Goal: Navigation & Orientation: Find specific page/section

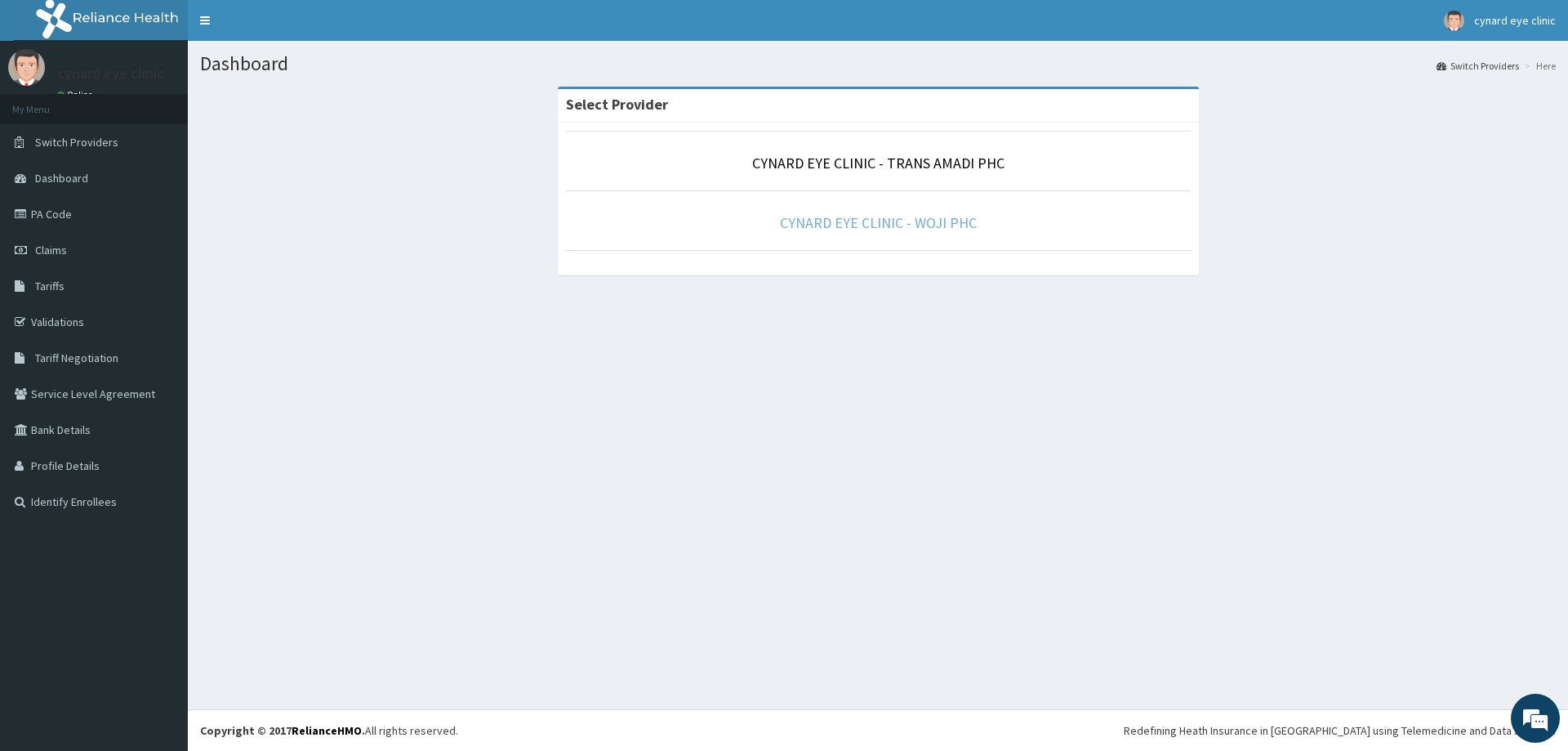
click at [842, 227] on link "CYNARD EYE CLINIC - WOJI PHC" at bounding box center [878, 222] width 197 height 19
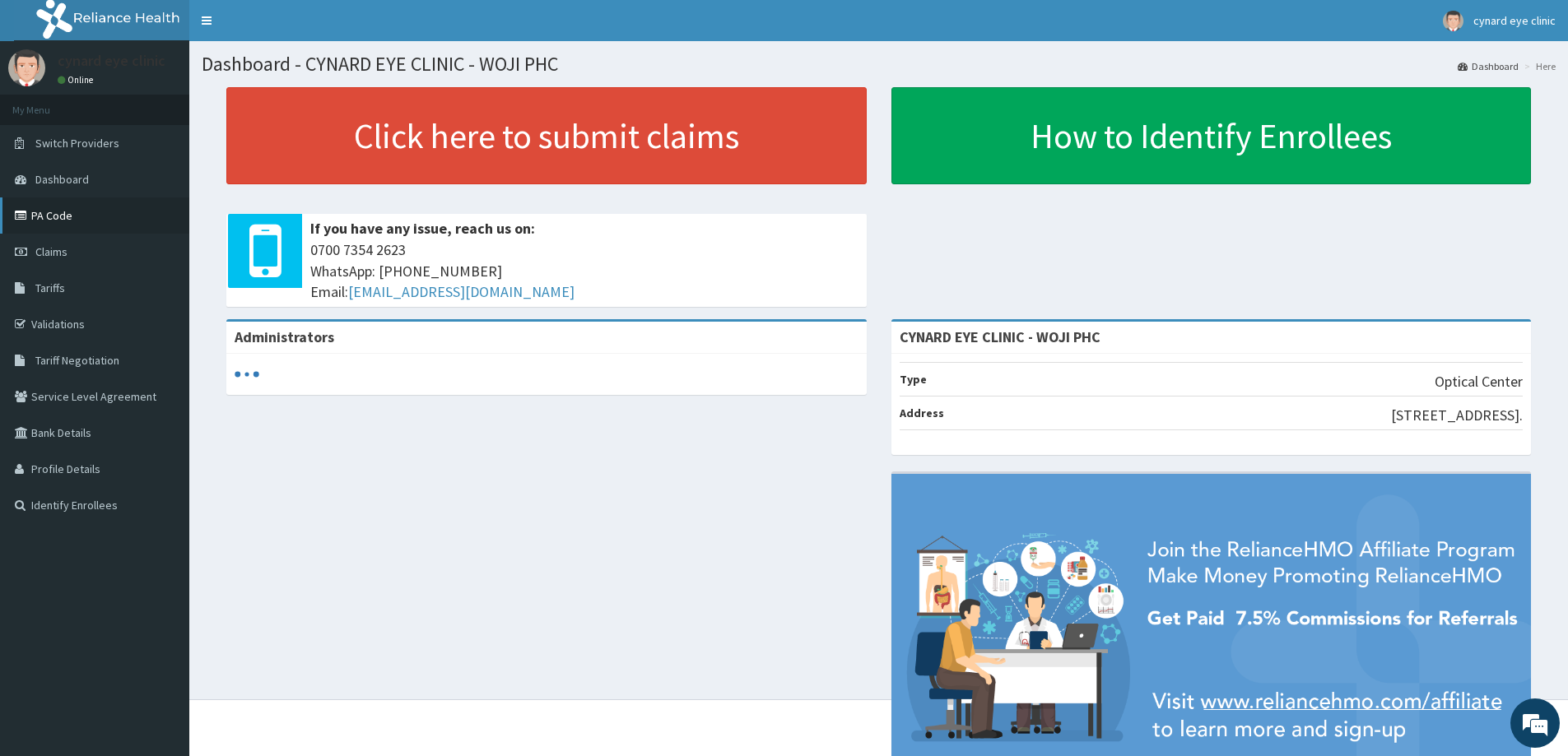
click at [48, 212] on link "PA Code" at bounding box center [94, 215] width 189 height 36
